Goal: Transaction & Acquisition: Subscribe to service/newsletter

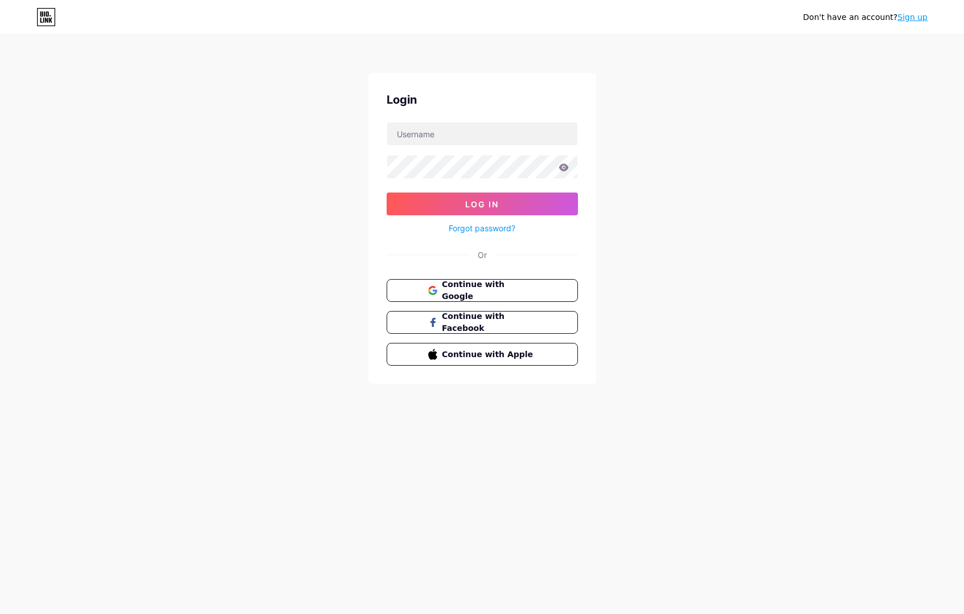
click at [495, 122] on div at bounding box center [482, 134] width 191 height 24
type input "[EMAIL_ADDRESS][DOMAIN_NAME]"
click at [471, 208] on span "Log In" at bounding box center [482, 204] width 34 height 10
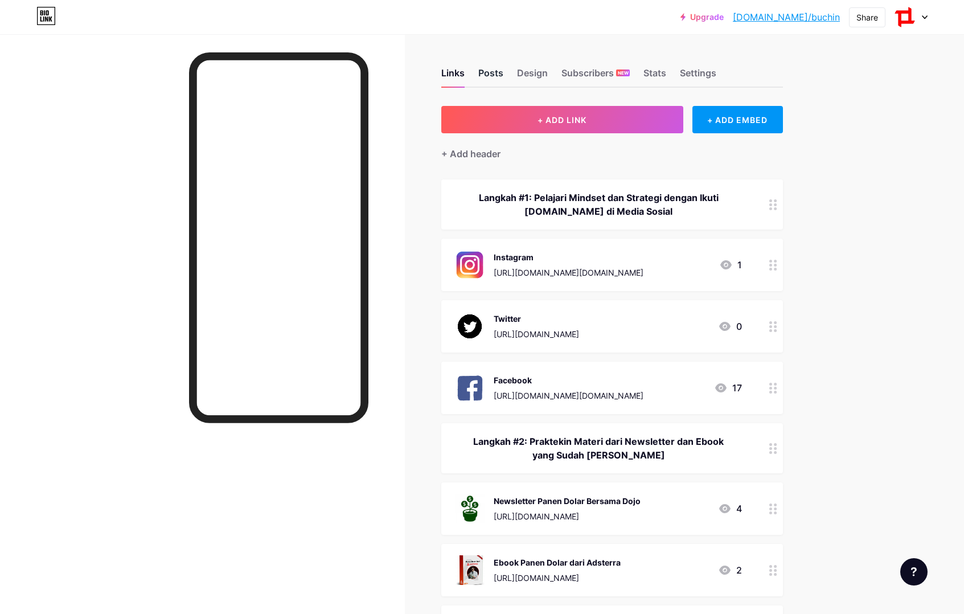
click at [490, 71] on div "Posts" at bounding box center [490, 76] width 25 height 20
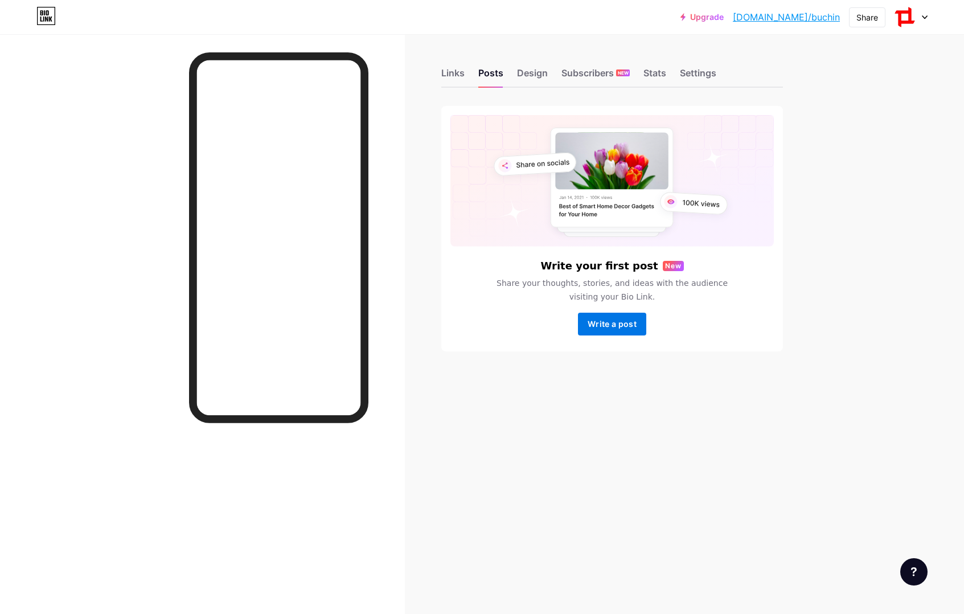
click at [610, 320] on span "Write a post" at bounding box center [612, 324] width 49 height 10
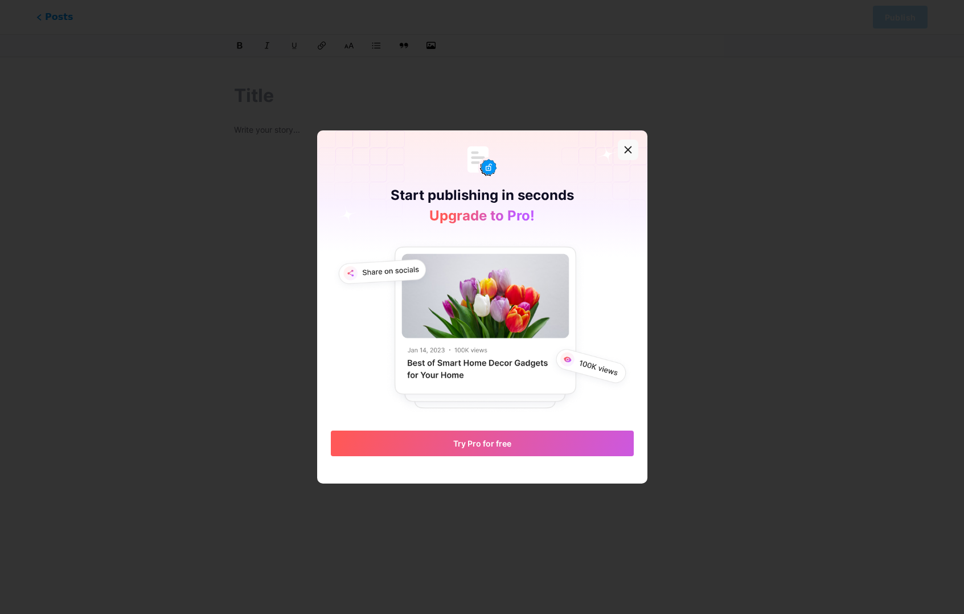
click at [633, 147] on div at bounding box center [628, 149] width 20 height 20
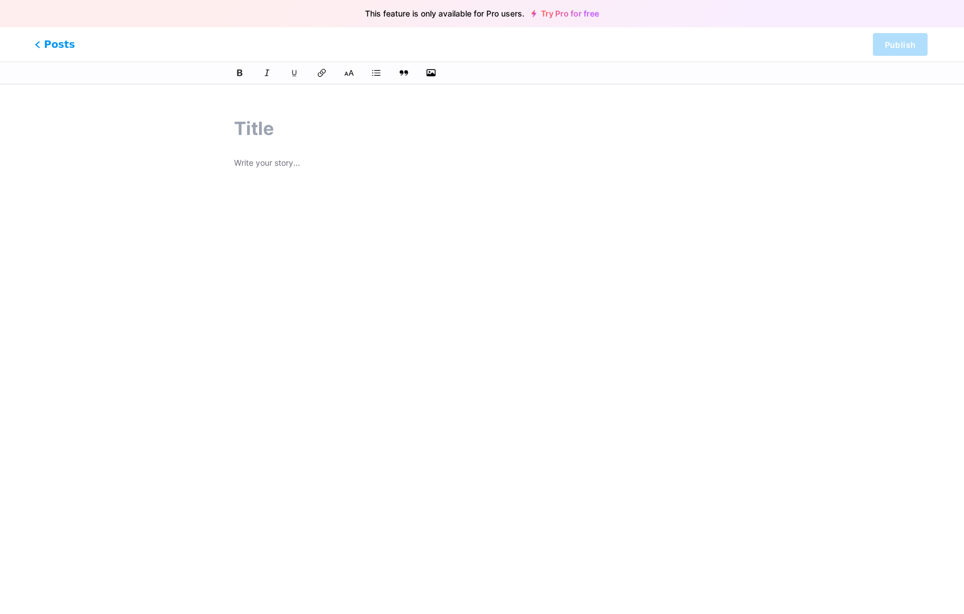
click at [56, 48] on span "Posts" at bounding box center [55, 44] width 40 height 15
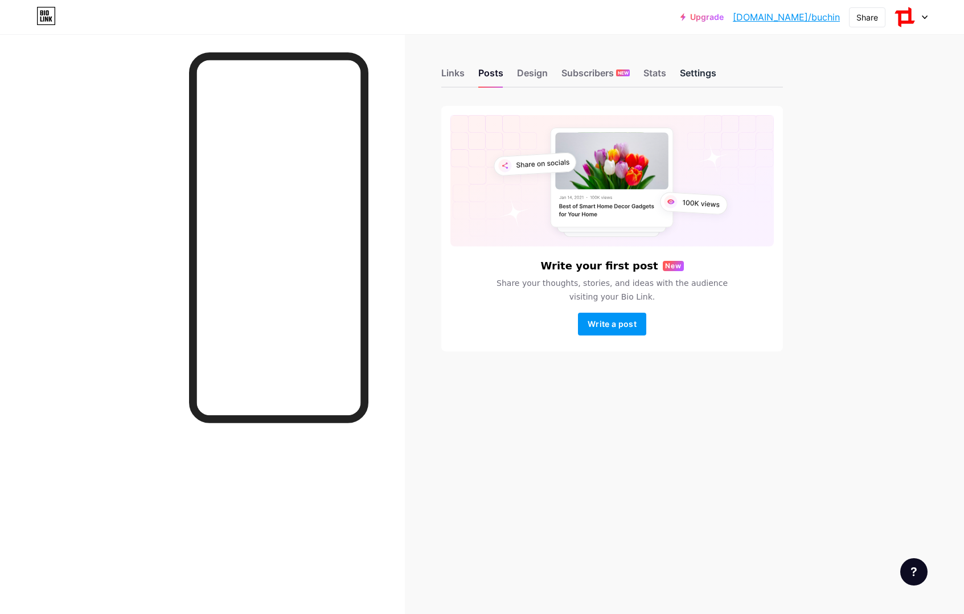
click at [698, 83] on div "Settings" at bounding box center [698, 76] width 36 height 20
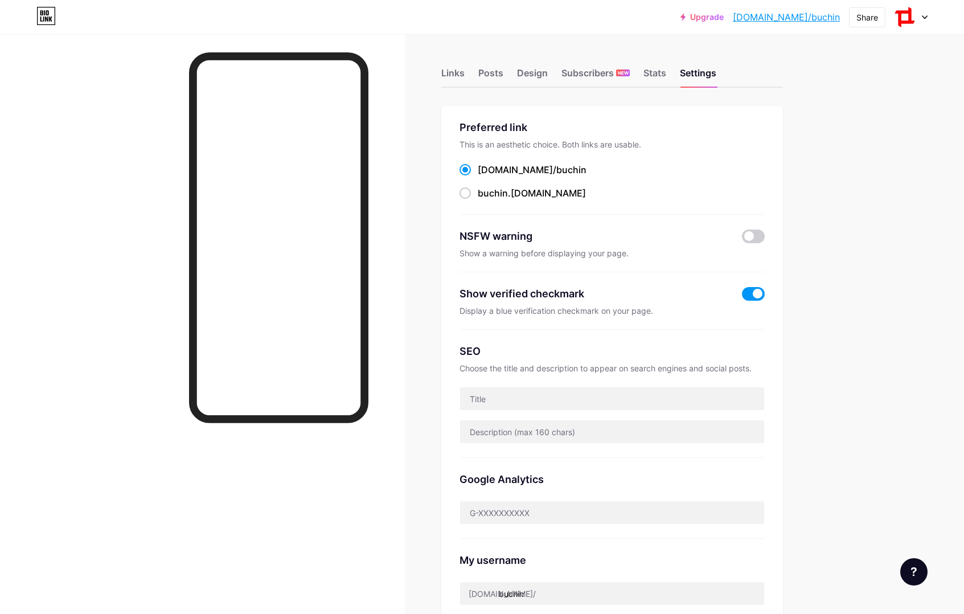
click at [921, 18] on div at bounding box center [910, 17] width 33 height 20
click at [855, 128] on link "Account settings" at bounding box center [856, 129] width 141 height 31
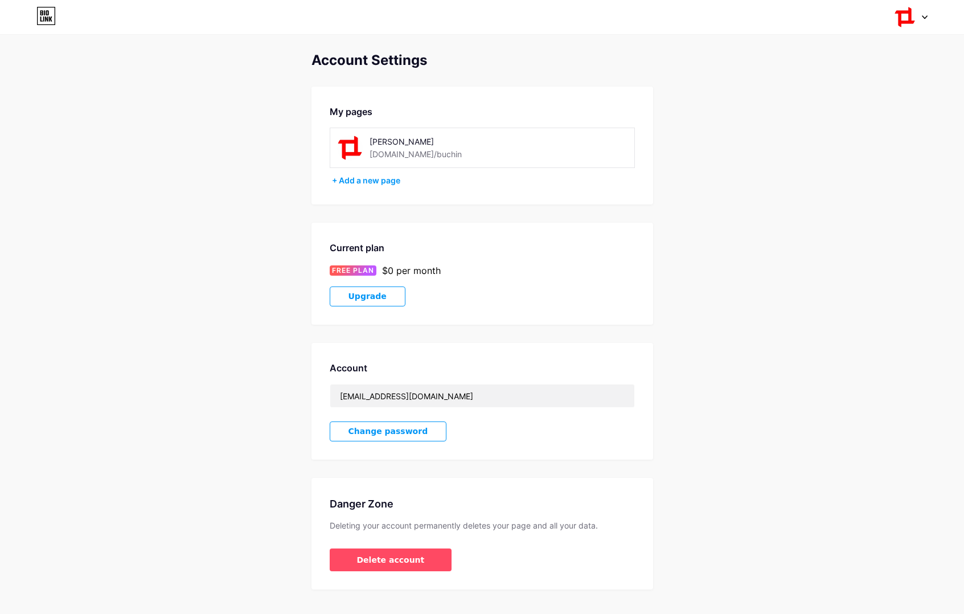
click at [358, 290] on button "Upgrade" at bounding box center [368, 296] width 76 height 20
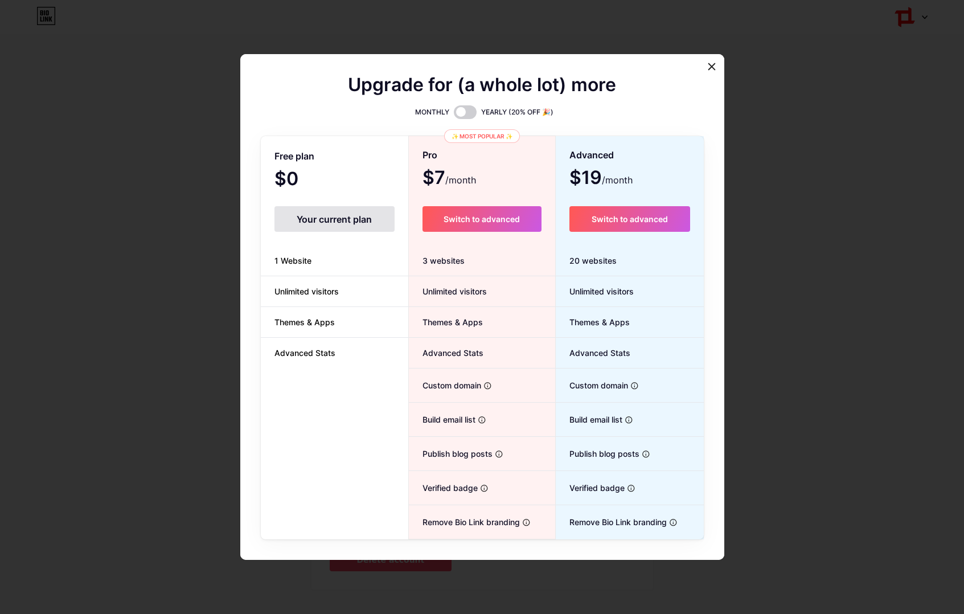
click at [474, 120] on div "Upgrade for (a whole lot) more MONTHLY YEARLY (20% OFF 🎉) Free plan $0 /month Y…" at bounding box center [482, 308] width 443 height 461
click at [470, 109] on span at bounding box center [465, 112] width 23 height 14
click at [454, 115] on input "checkbox" at bounding box center [454, 115] width 0 height 0
click at [458, 107] on span at bounding box center [465, 112] width 23 height 14
click at [454, 115] on input "checkbox" at bounding box center [454, 115] width 0 height 0
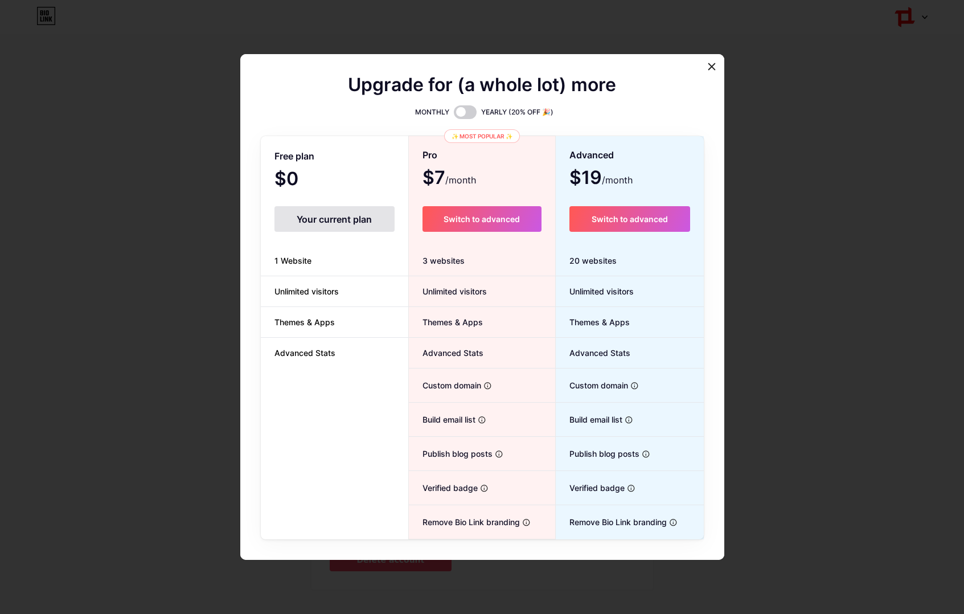
click at [439, 262] on div "3 websites" at bounding box center [482, 260] width 146 height 31
click at [474, 285] on li "Unlimited visitors" at bounding box center [482, 291] width 146 height 31
click at [469, 320] on span "Themes & Apps" at bounding box center [446, 322] width 74 height 12
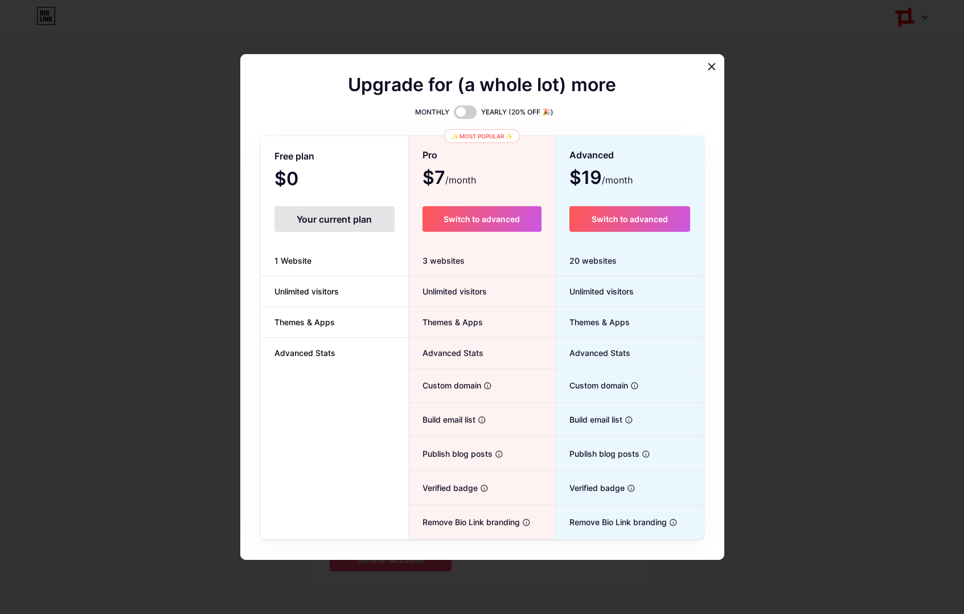
click at [469, 320] on span "Themes & Apps" at bounding box center [446, 322] width 74 height 12
click at [711, 66] on icon at bounding box center [711, 67] width 6 height 6
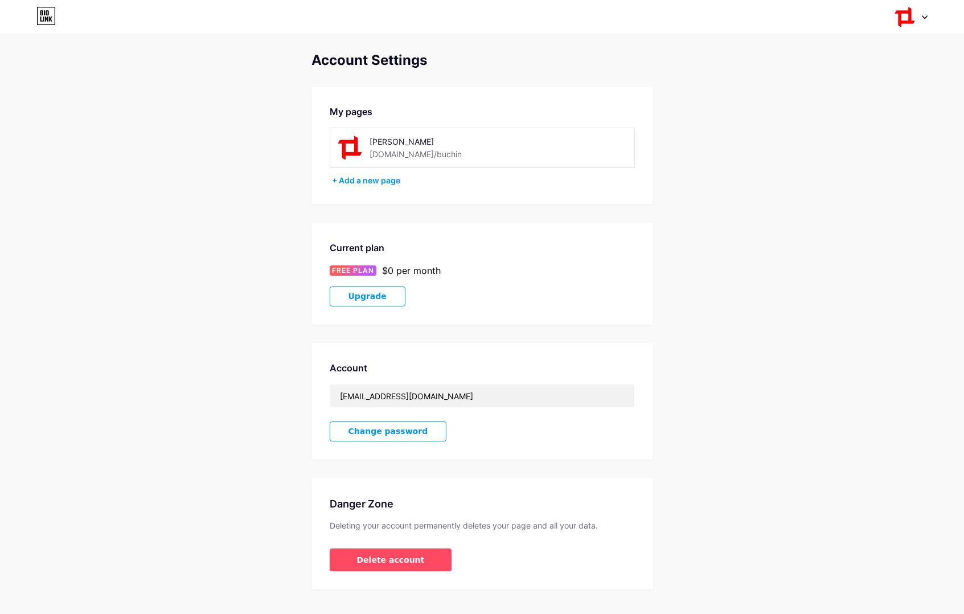
click at [896, 17] on img at bounding box center [905, 17] width 22 height 22
click at [839, 83] on div "[DOMAIN_NAME]/buchin" at bounding box center [861, 79] width 84 height 9
click at [46, 22] on icon at bounding box center [45, 16] width 19 height 18
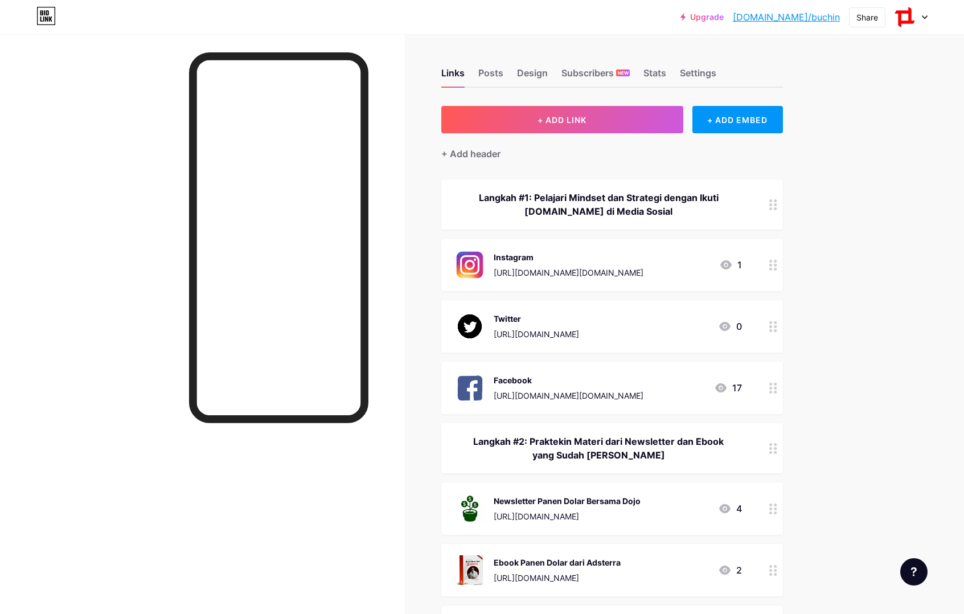
click at [483, 65] on div "Links Posts Design Subscribers NEW Stats Settings" at bounding box center [612, 68] width 342 height 40
click at [486, 75] on div "Posts" at bounding box center [490, 76] width 25 height 20
click at [537, 75] on div "Design" at bounding box center [532, 76] width 31 height 20
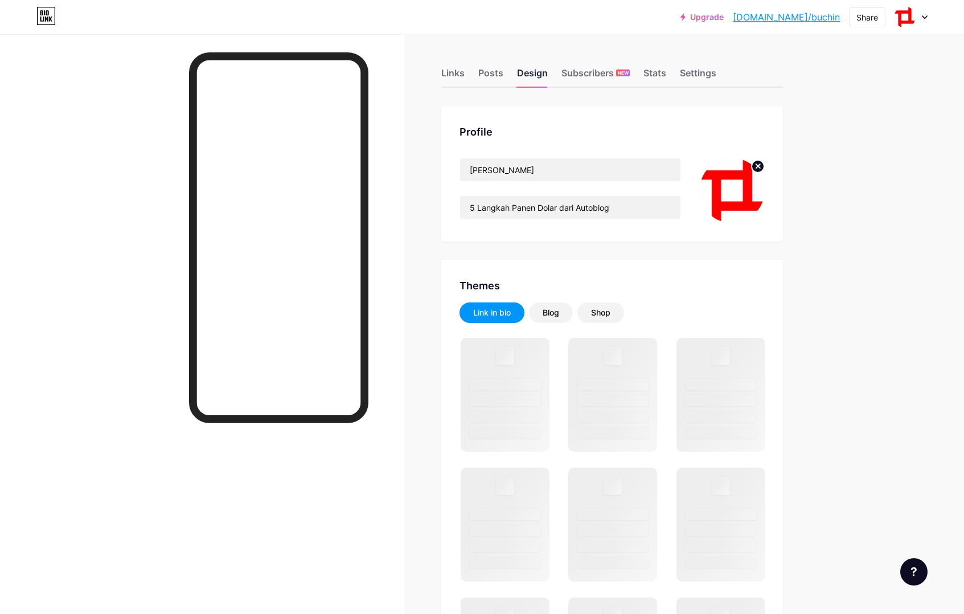
click at [537, 75] on div "Design" at bounding box center [532, 76] width 31 height 20
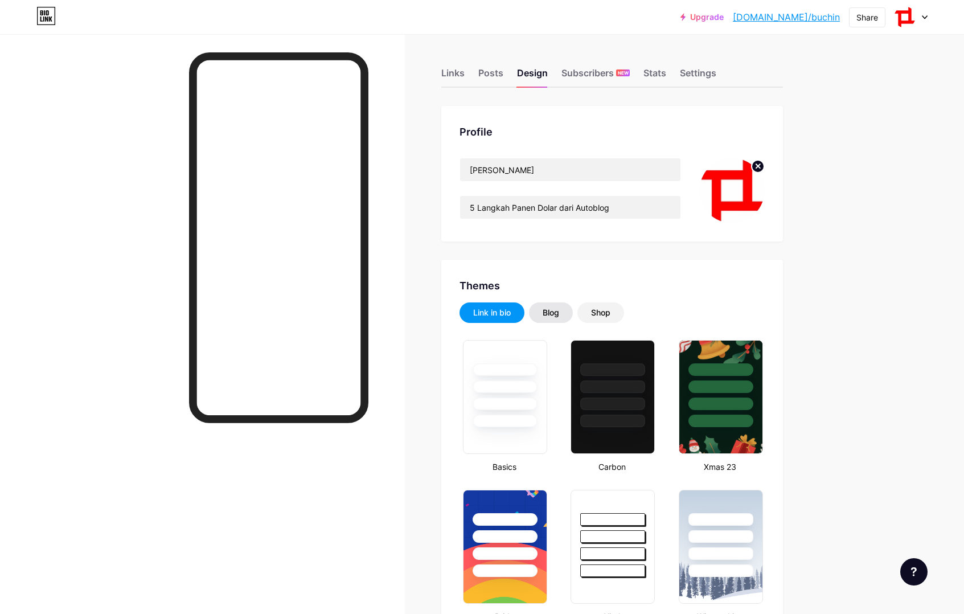
click at [554, 311] on div "Blog" at bounding box center [551, 312] width 17 height 11
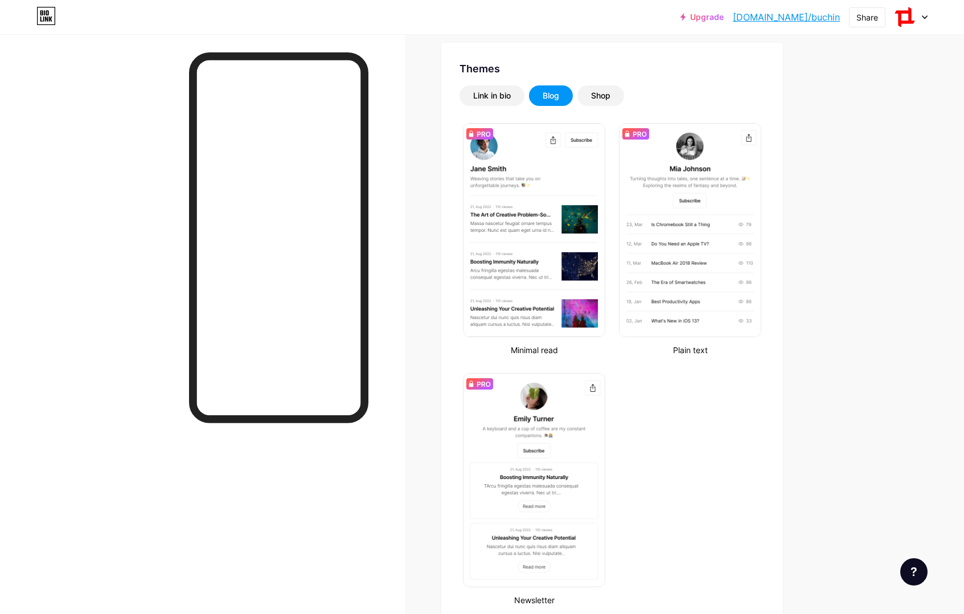
scroll to position [19, 0]
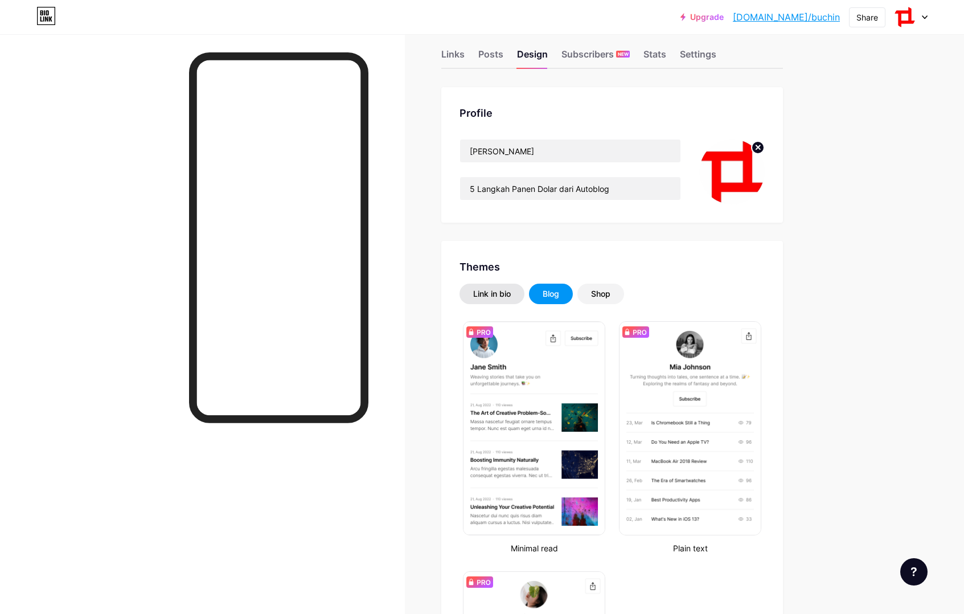
click at [495, 286] on div "Link in bio" at bounding box center [491, 294] width 65 height 20
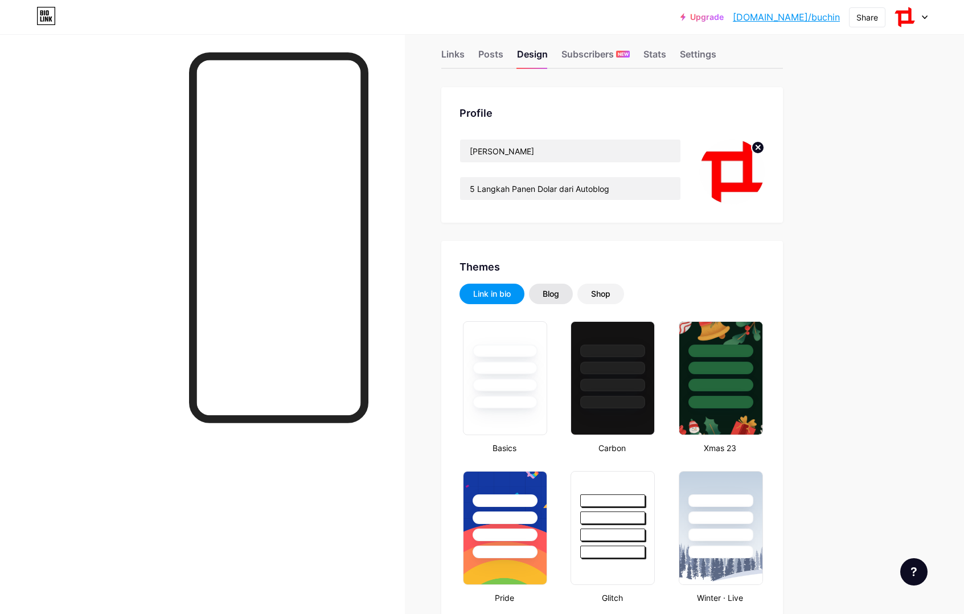
click at [552, 292] on div "Blog" at bounding box center [551, 293] width 17 height 11
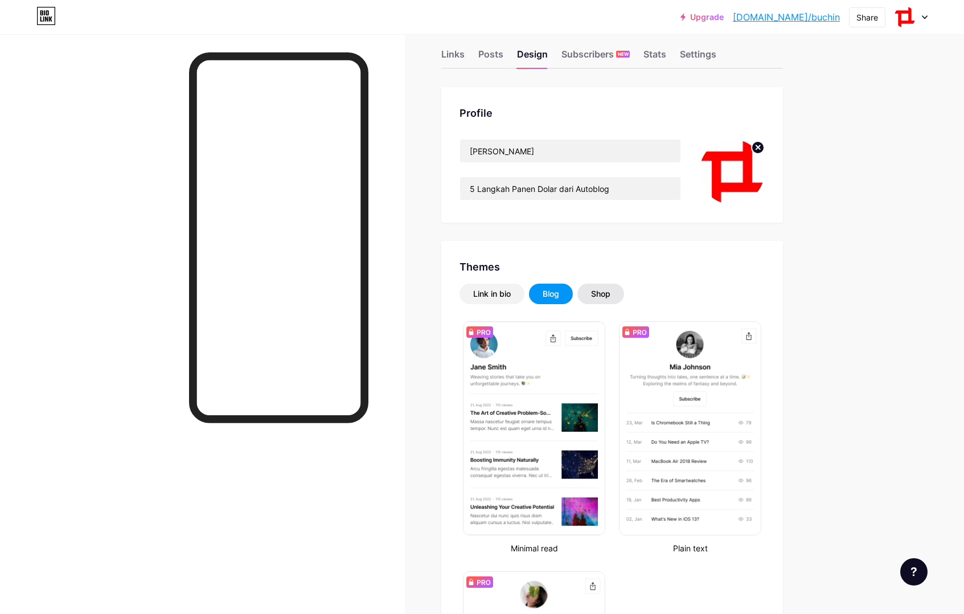
click at [591, 292] on div "Shop" at bounding box center [600, 294] width 47 height 20
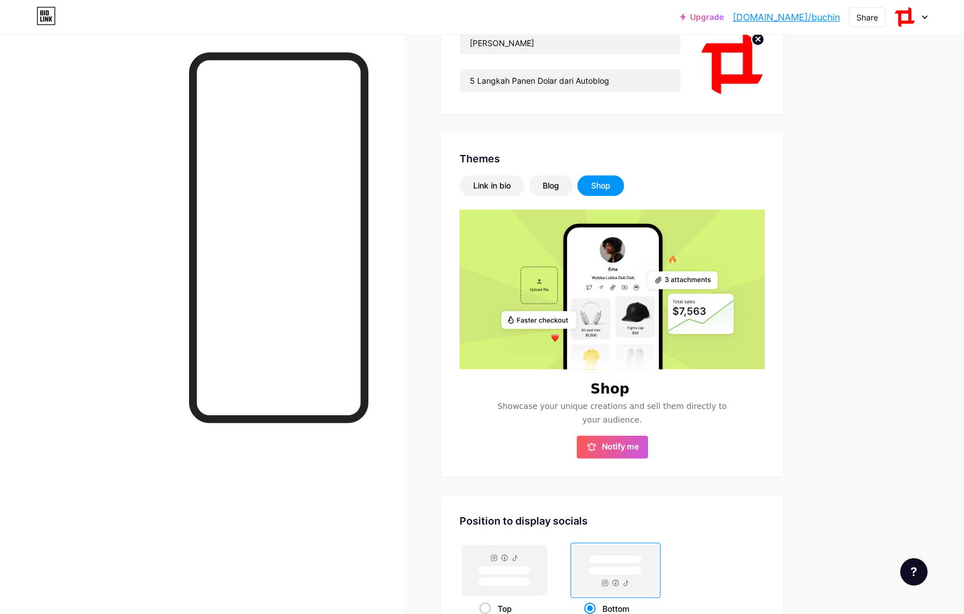
scroll to position [129, 0]
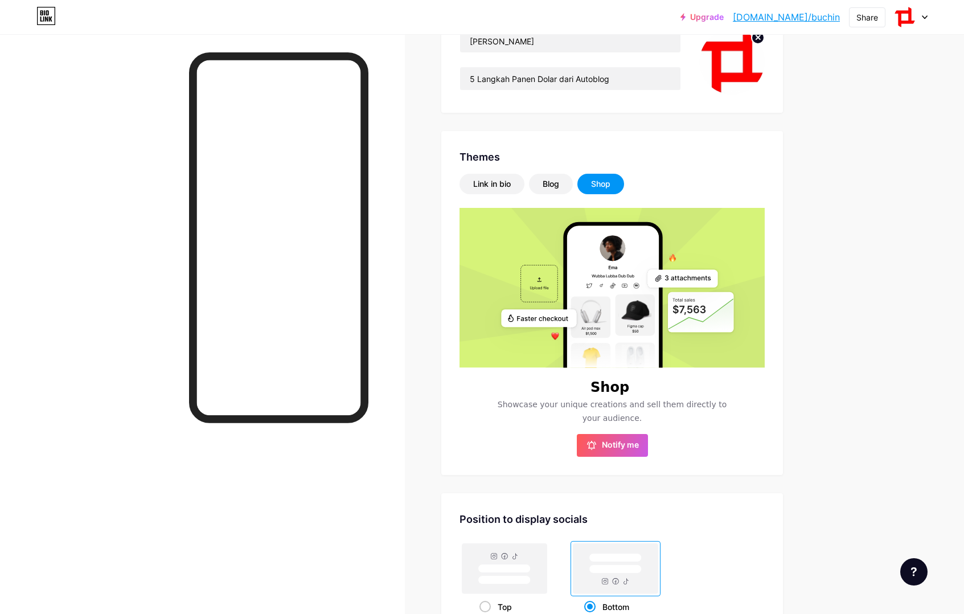
click at [614, 401] on span "Showcase your unique creations and sell them directly to your audience." at bounding box center [612, 410] width 244 height 27
click at [675, 401] on span "Showcase your unique creations and sell them directly to your audience." at bounding box center [612, 410] width 244 height 27
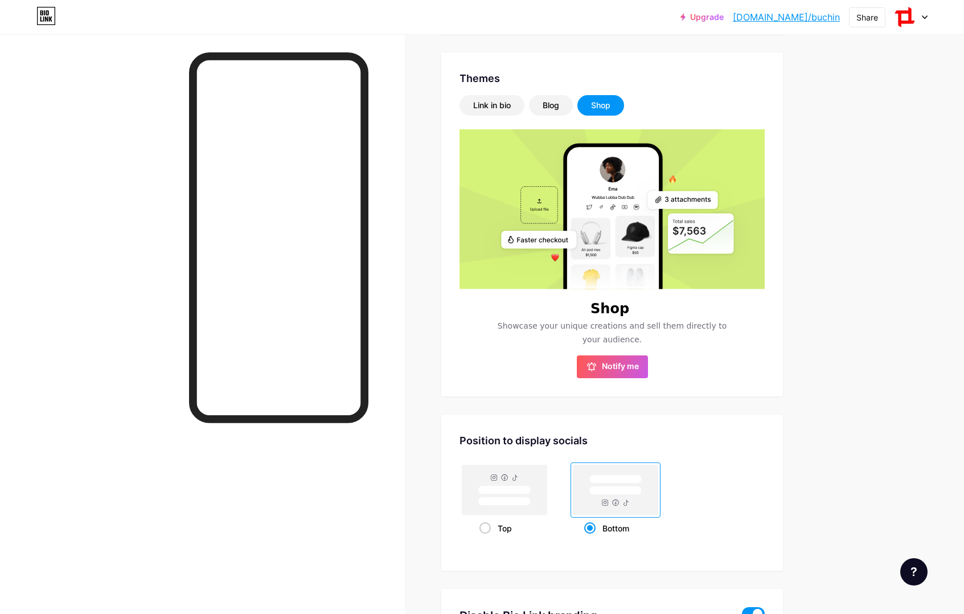
scroll to position [207, 0]
click at [619, 367] on span "Notify me" at bounding box center [620, 367] width 37 height 11
click at [556, 103] on div "Blog" at bounding box center [551, 105] width 17 height 11
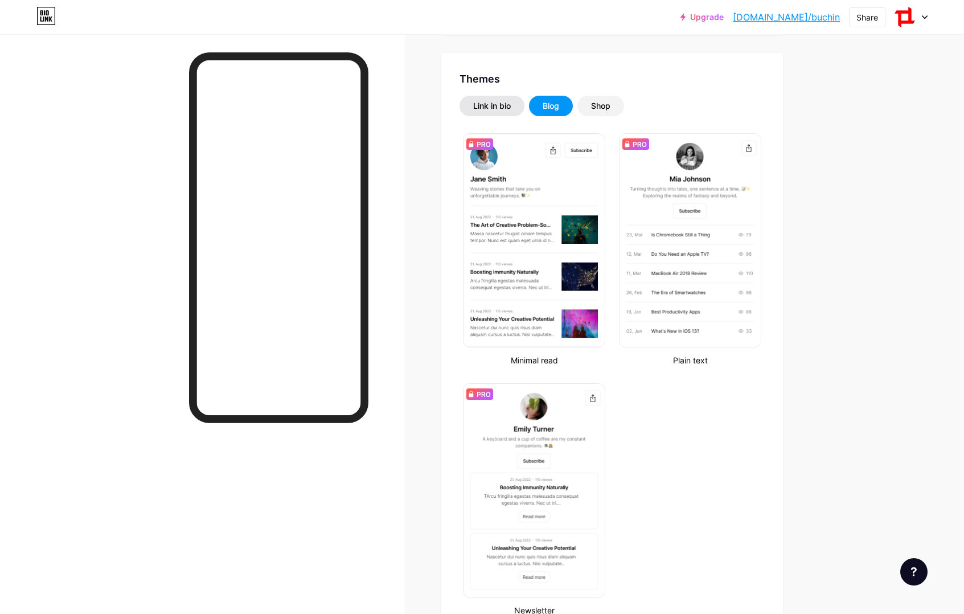
click at [497, 106] on div "Link in bio" at bounding box center [492, 105] width 38 height 11
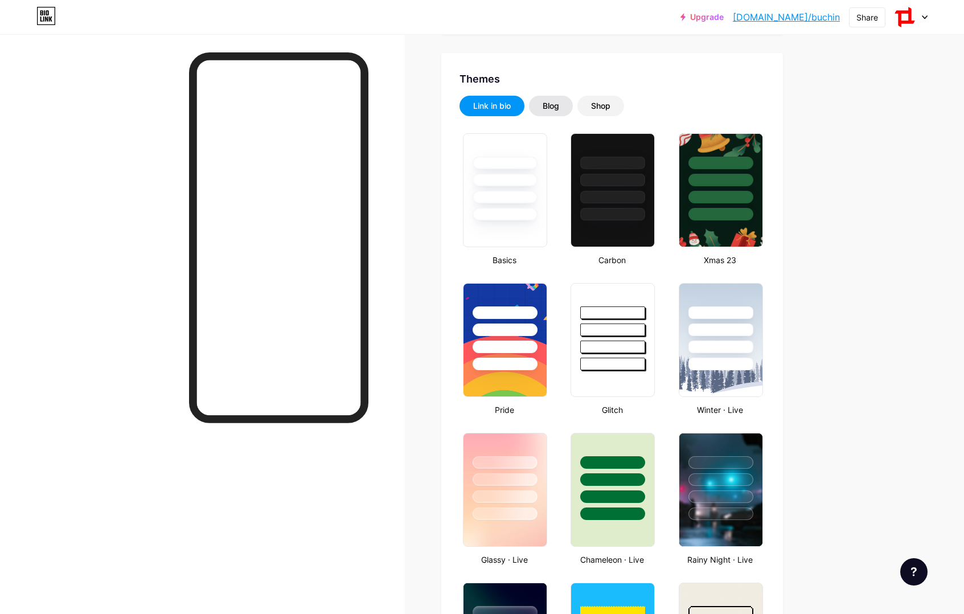
click at [541, 102] on div "Blog" at bounding box center [551, 106] width 44 height 20
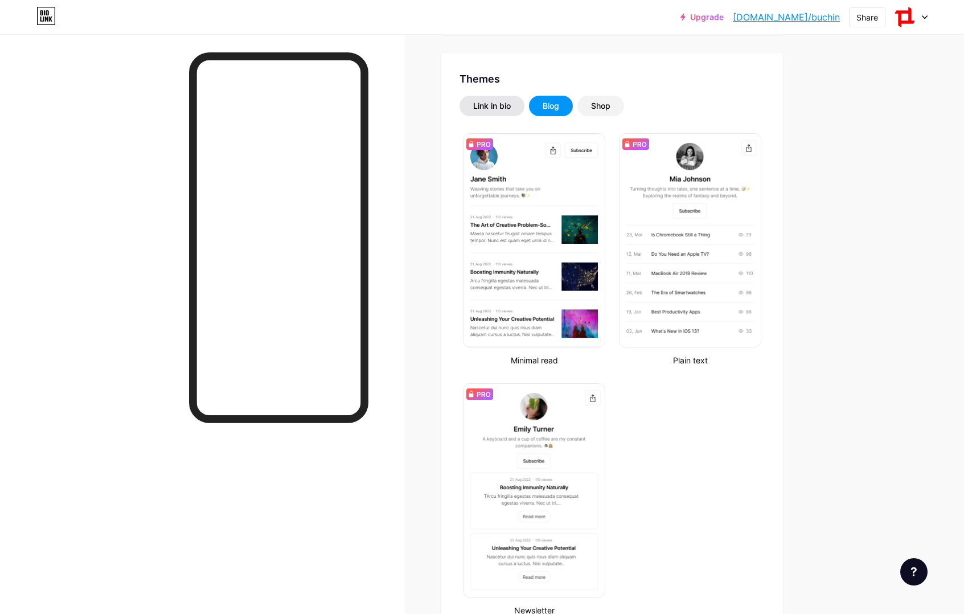
click at [503, 101] on div "Link in bio" at bounding box center [492, 105] width 38 height 11
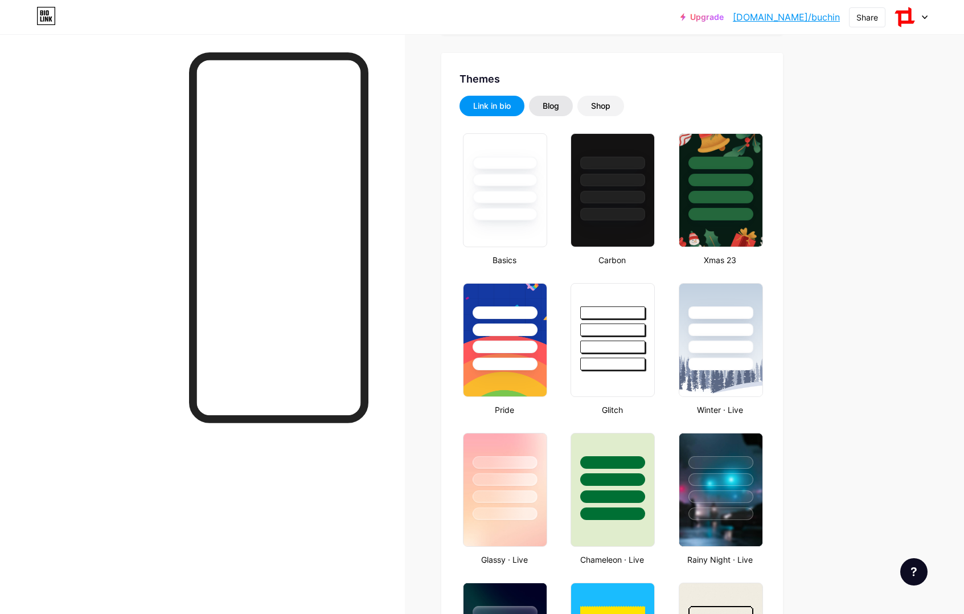
click at [550, 101] on div "Blog" at bounding box center [551, 105] width 17 height 11
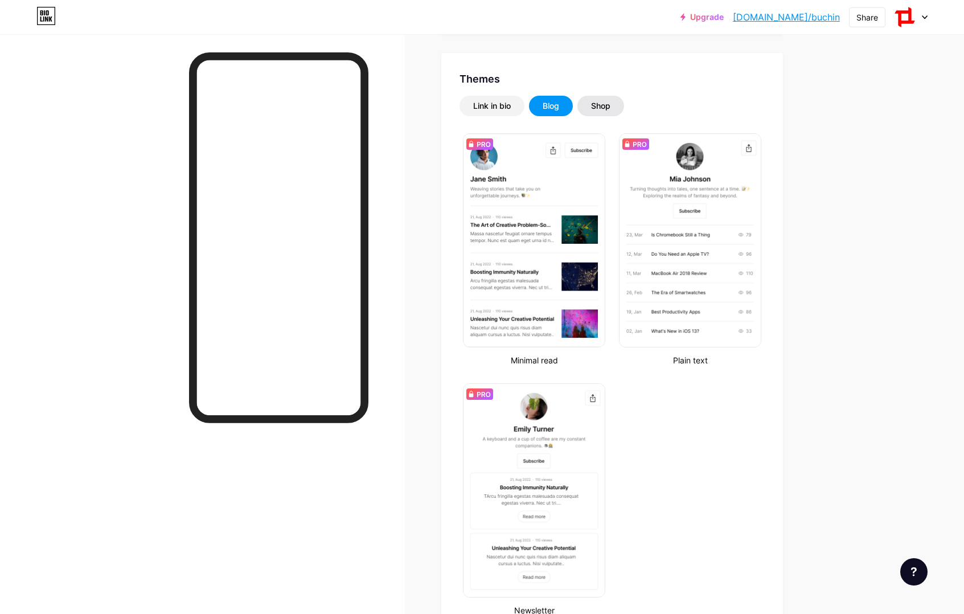
click at [606, 102] on div "Shop" at bounding box center [600, 105] width 19 height 11
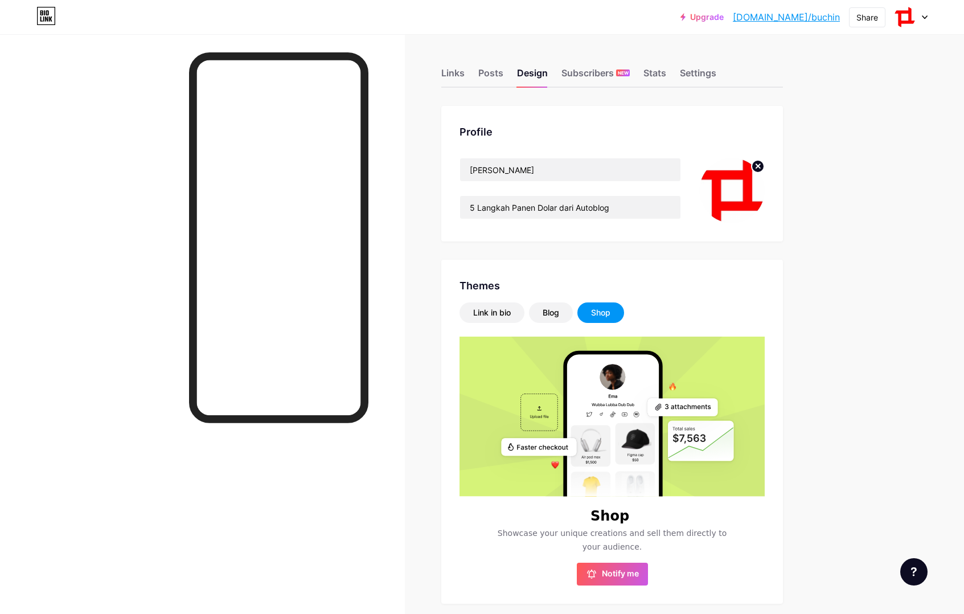
scroll to position [0, 0]
